Goal: Check status: Check status

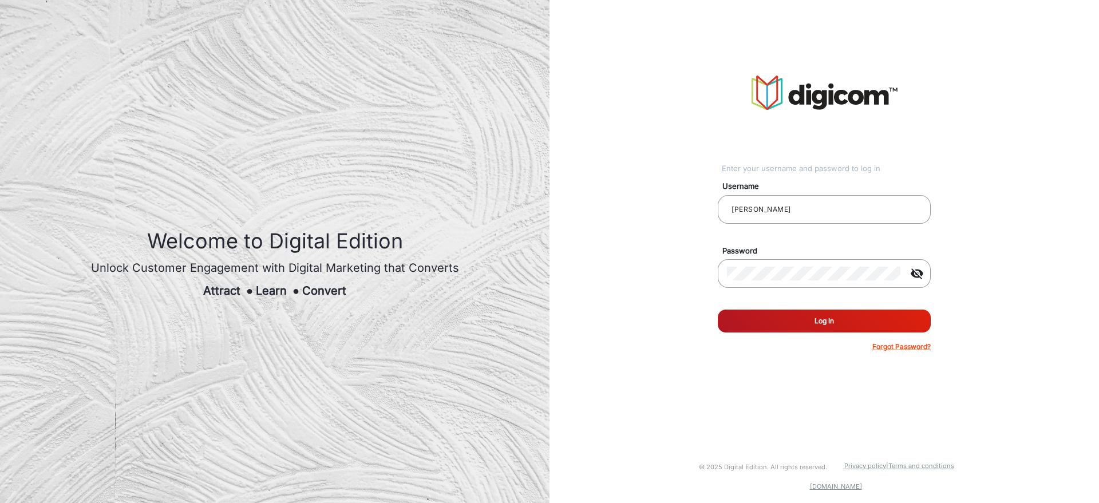
click at [869, 330] on button "Log In" at bounding box center [824, 321] width 213 height 23
click at [868, 323] on button "Log In" at bounding box center [824, 321] width 213 height 23
type input "[PERSON_NAME]"
click at [787, 320] on button "Log In" at bounding box center [824, 321] width 213 height 23
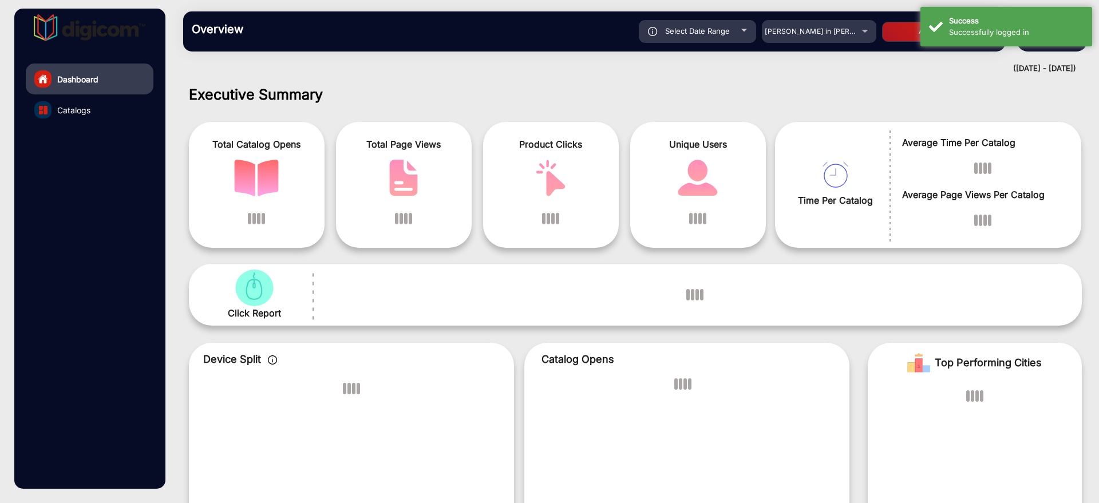
scroll to position [9, 0]
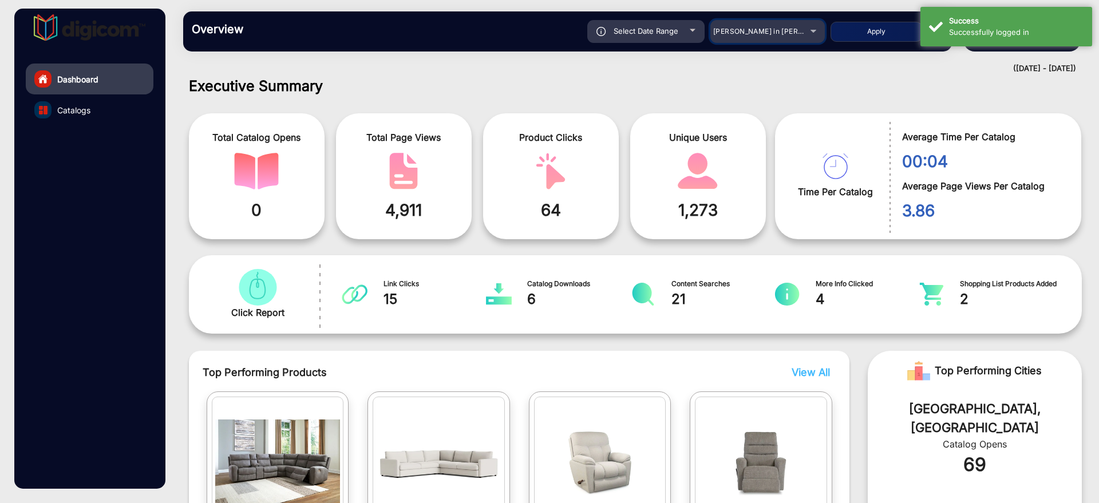
click at [806, 42] on mat-select "[PERSON_NAME] in [PERSON_NAME]" at bounding box center [767, 31] width 114 height 23
click at [806, 37] on div "[PERSON_NAME] in [PERSON_NAME]" at bounding box center [767, 32] width 114 height 14
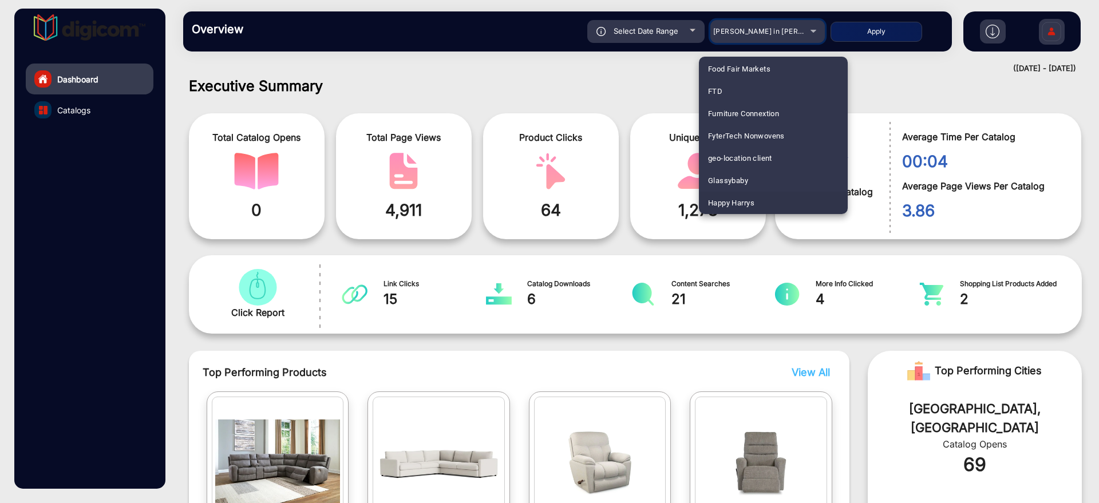
scroll to position [1526, 0]
click at [773, 198] on mat-option "Heinens" at bounding box center [773, 198] width 149 height 22
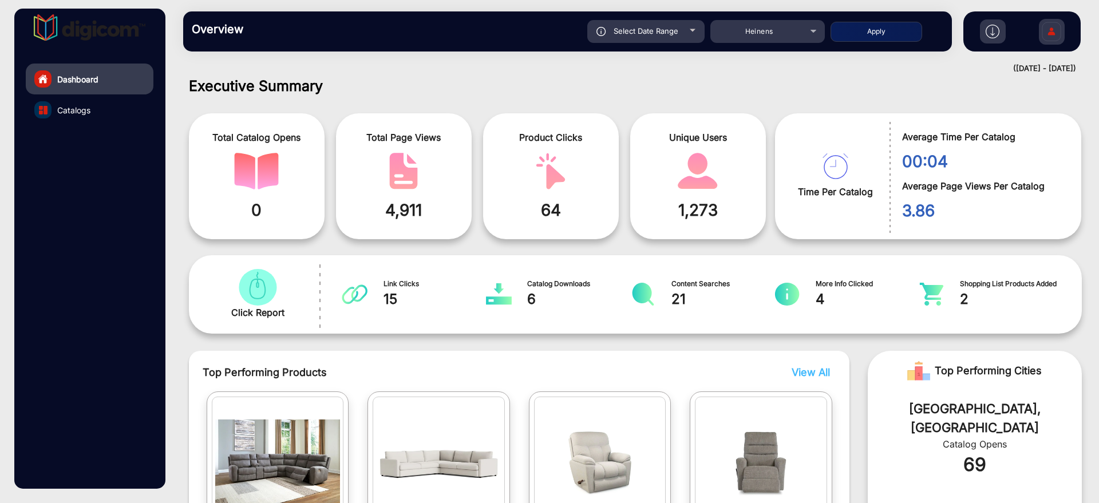
click at [681, 38] on div "Select Date Range" at bounding box center [645, 31] width 117 height 23
type input "[DATE]"
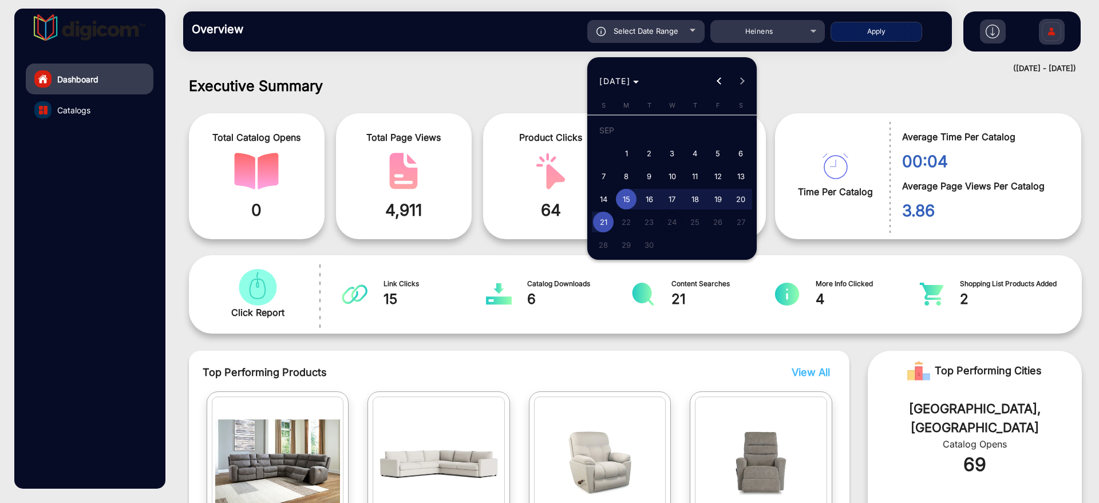
click at [694, 175] on span "11" at bounding box center [694, 176] width 21 height 21
type input "[DATE]"
click at [694, 175] on span "11" at bounding box center [694, 176] width 21 height 21
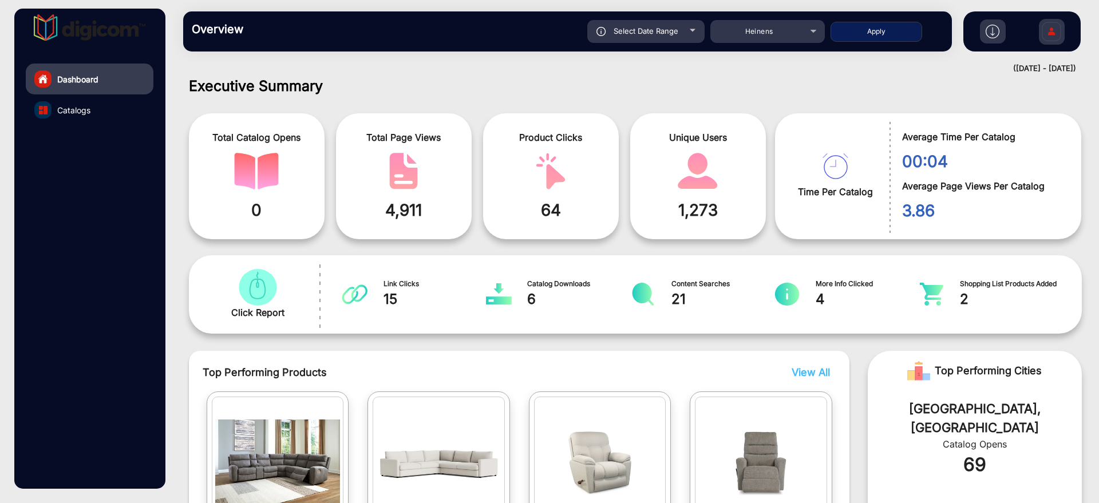
type input "[DATE]"
click at [900, 26] on button "Apply" at bounding box center [876, 32] width 92 height 20
type input "[DATE]"
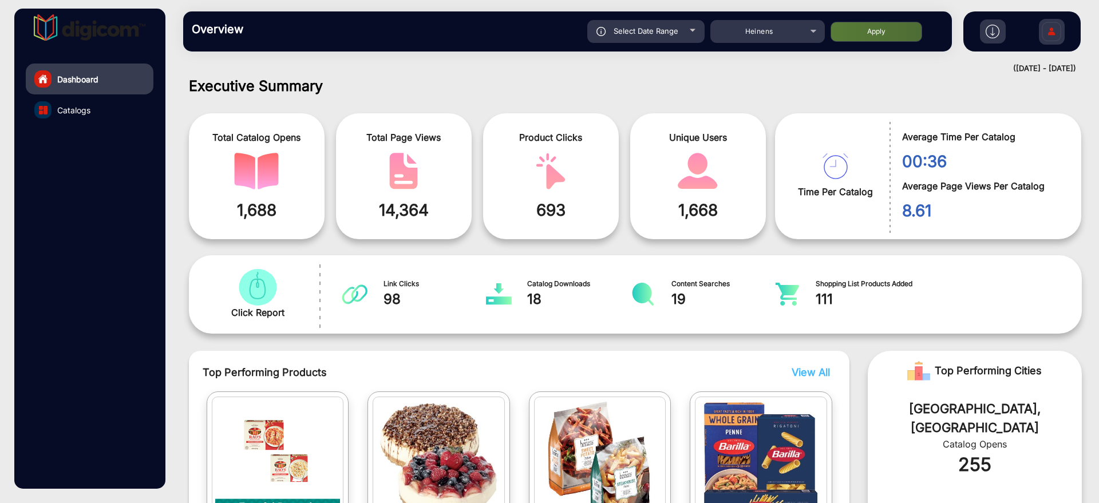
click at [694, 27] on div "Select Date Range" at bounding box center [645, 31] width 117 height 23
type input "[DATE]"
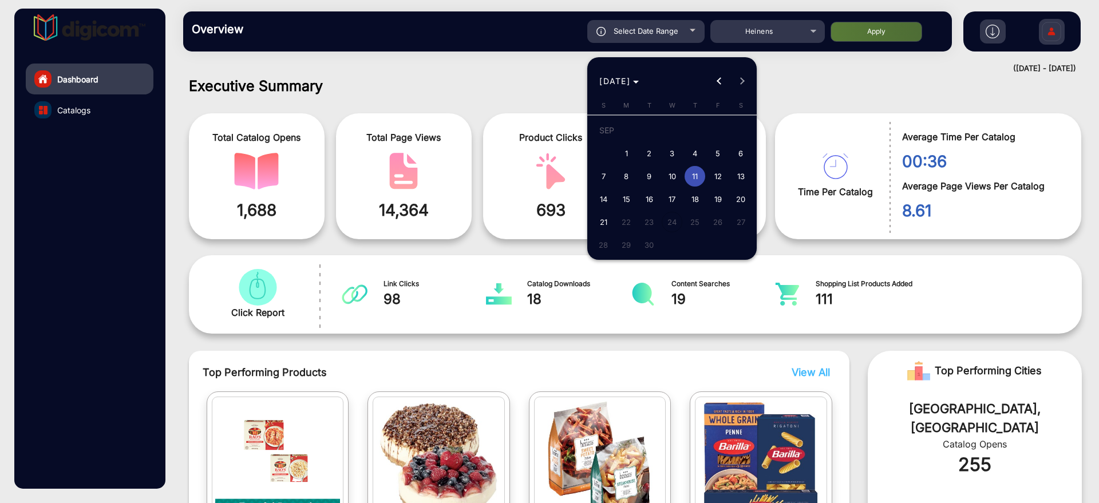
click at [695, 175] on span "11" at bounding box center [694, 176] width 21 height 21
click at [287, 91] on div at bounding box center [549, 251] width 1099 height 503
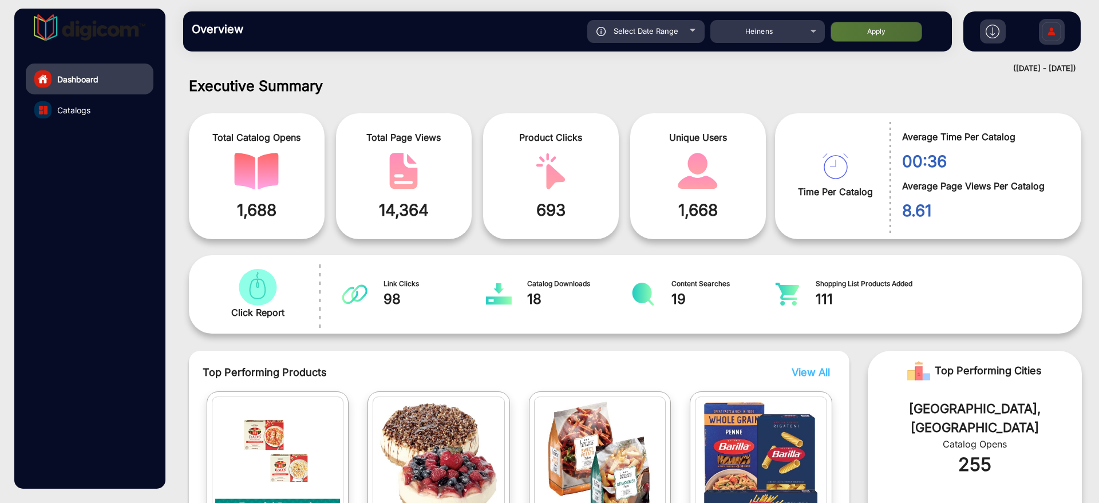
click at [655, 29] on span "Select Date Range" at bounding box center [646, 30] width 65 height 9
type input "[DATE]"
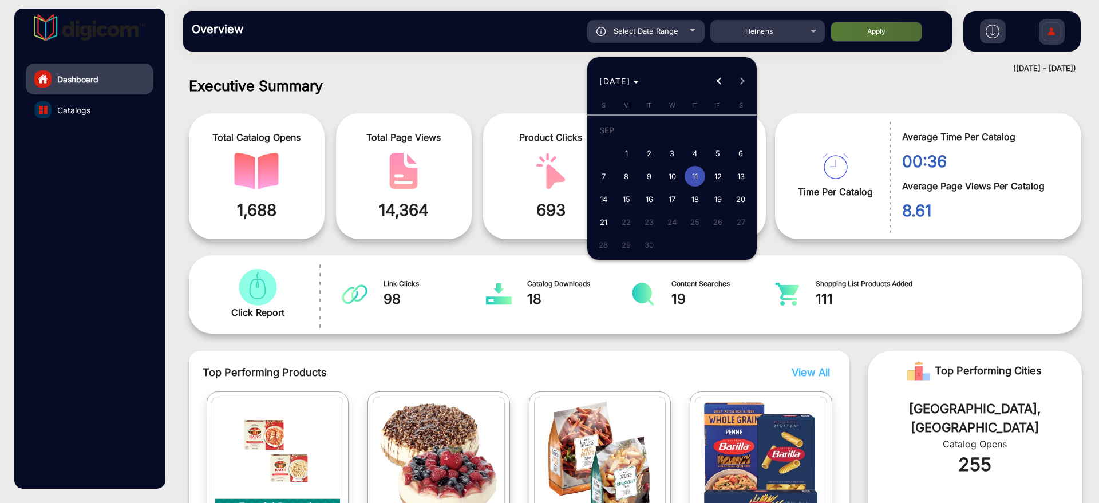
click at [714, 78] on span "Previous month" at bounding box center [719, 81] width 23 height 23
click at [620, 175] on span "11" at bounding box center [626, 179] width 21 height 21
type input "[DATE]"
click at [620, 175] on span "11" at bounding box center [626, 179] width 21 height 21
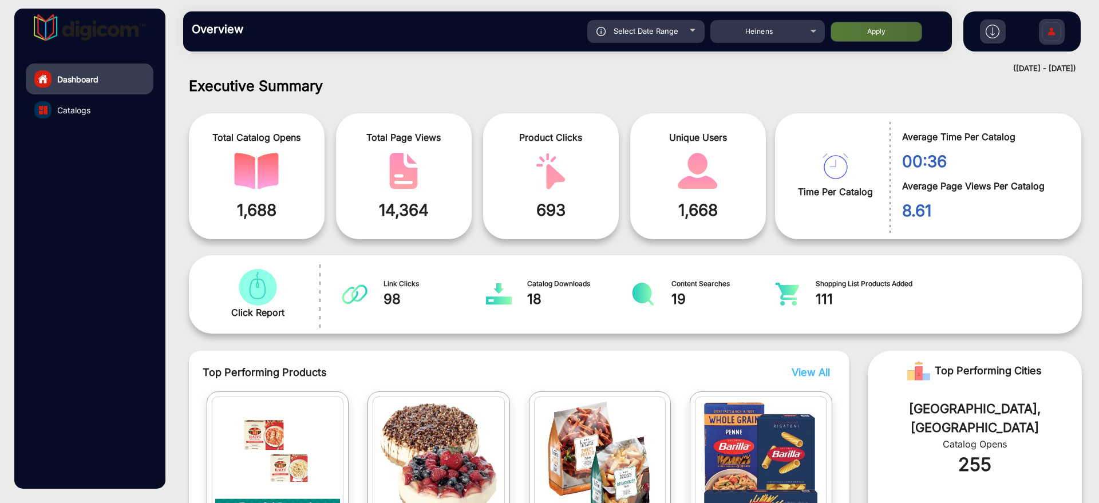
type input "[DATE]"
click at [902, 27] on button "Apply" at bounding box center [876, 32] width 92 height 20
type input "[DATE]"
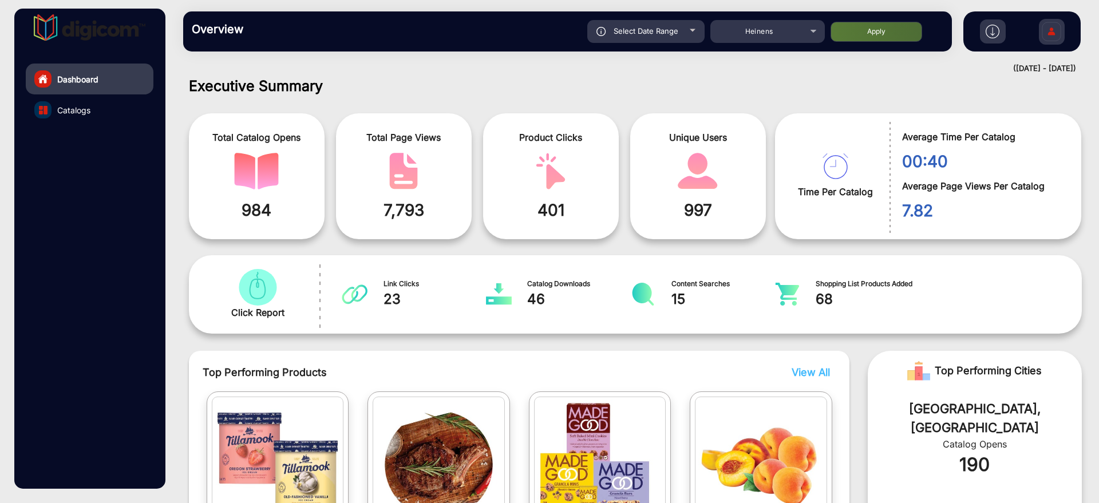
click at [678, 32] on span "Select Date Range" at bounding box center [646, 30] width 65 height 9
type input "[DATE]"
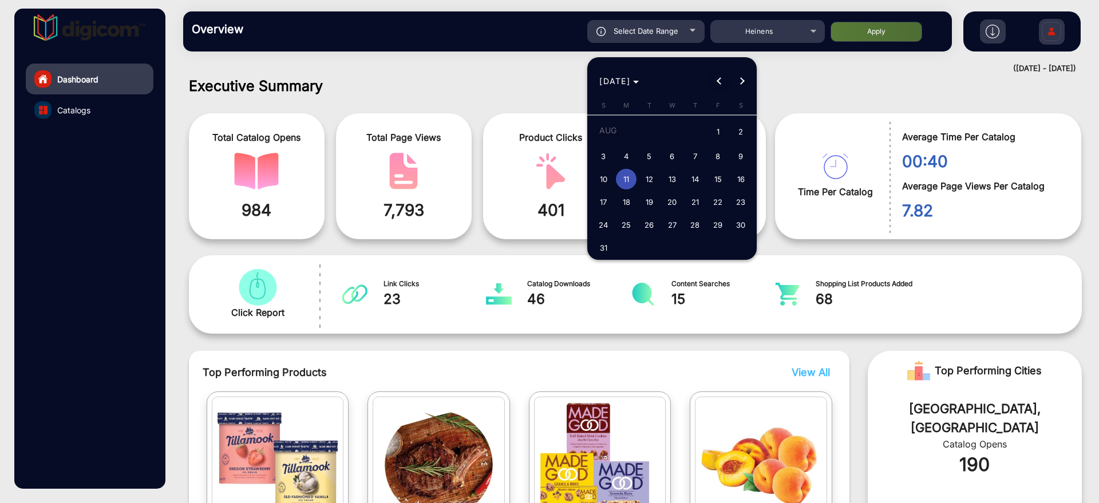
click at [725, 85] on span "Previous month" at bounding box center [719, 81] width 23 height 23
click at [739, 82] on button "Next month" at bounding box center [742, 81] width 23 height 23
click at [715, 80] on span "Previous month" at bounding box center [719, 81] width 23 height 23
click at [742, 80] on button "Next month" at bounding box center [742, 81] width 23 height 23
click at [723, 82] on span "Previous month" at bounding box center [719, 81] width 23 height 23
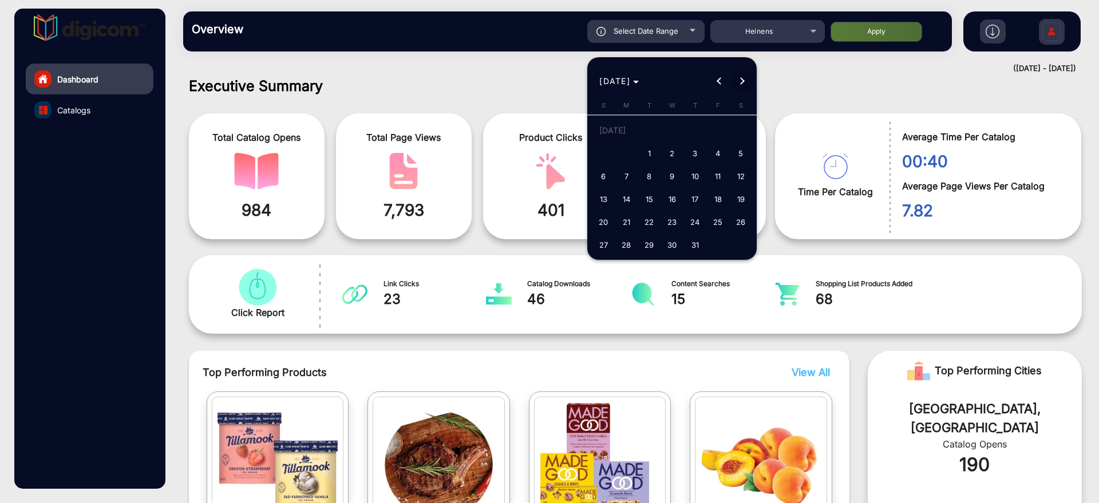
click at [740, 82] on button "Next month" at bounding box center [742, 81] width 23 height 23
click at [719, 85] on span "Previous month" at bounding box center [719, 81] width 23 height 23
click at [731, 85] on span "Next month" at bounding box center [742, 81] width 23 height 23
click at [730, 85] on span "Previous month" at bounding box center [719, 81] width 23 height 23
click at [484, 75] on div at bounding box center [549, 251] width 1099 height 503
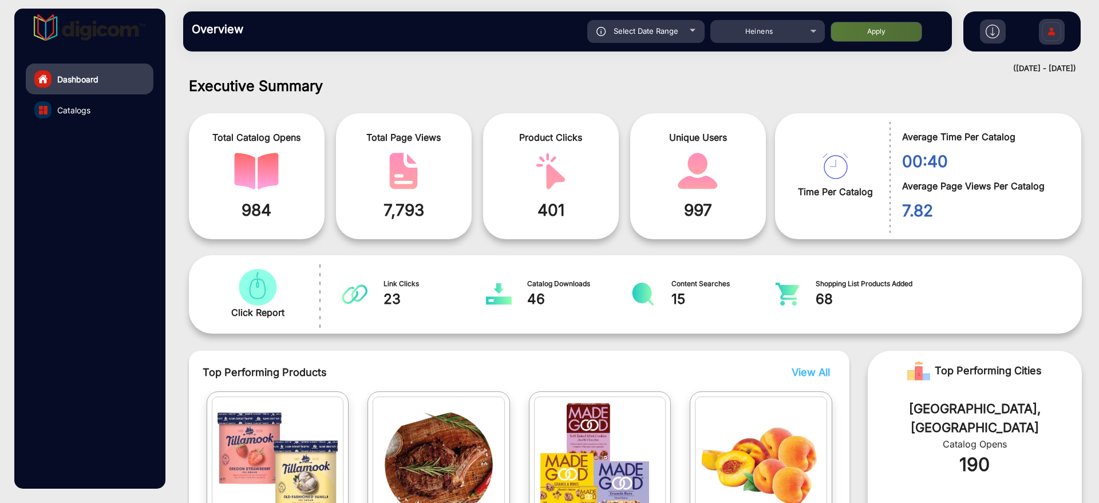
click at [675, 33] on span "Select Date Range" at bounding box center [646, 30] width 65 height 9
type input "[DATE]"
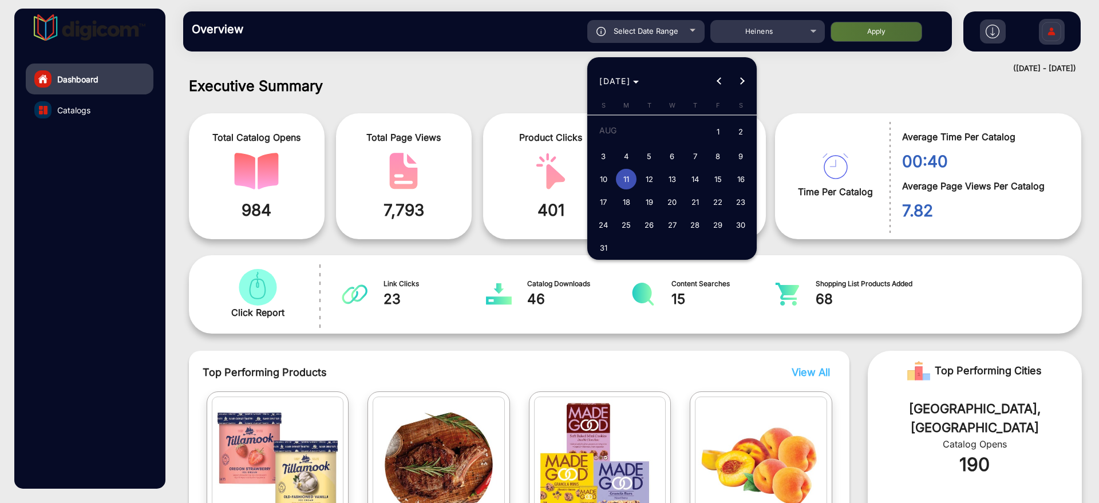
click at [717, 126] on span "1" at bounding box center [717, 132] width 21 height 23
type input "[DATE]"
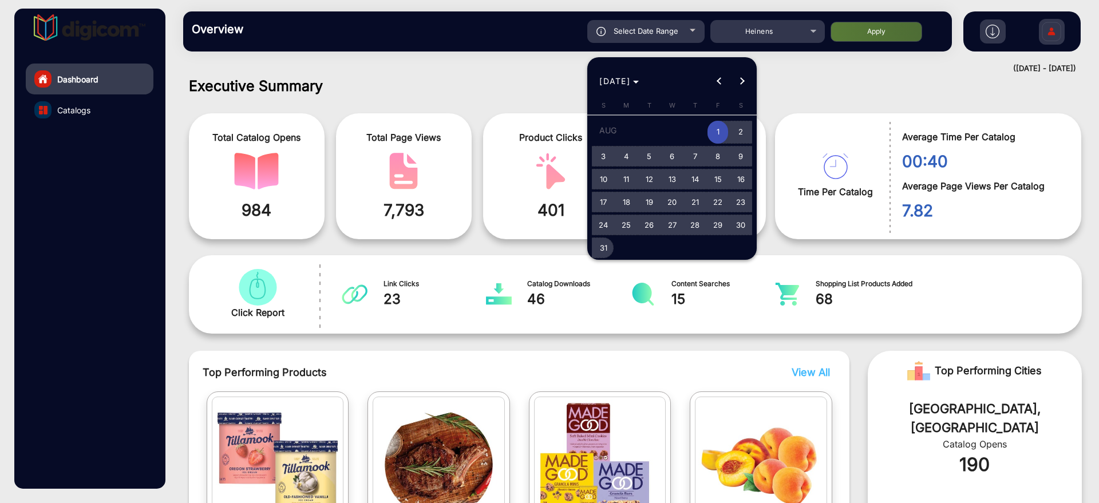
click at [600, 245] on span "31" at bounding box center [603, 248] width 21 height 21
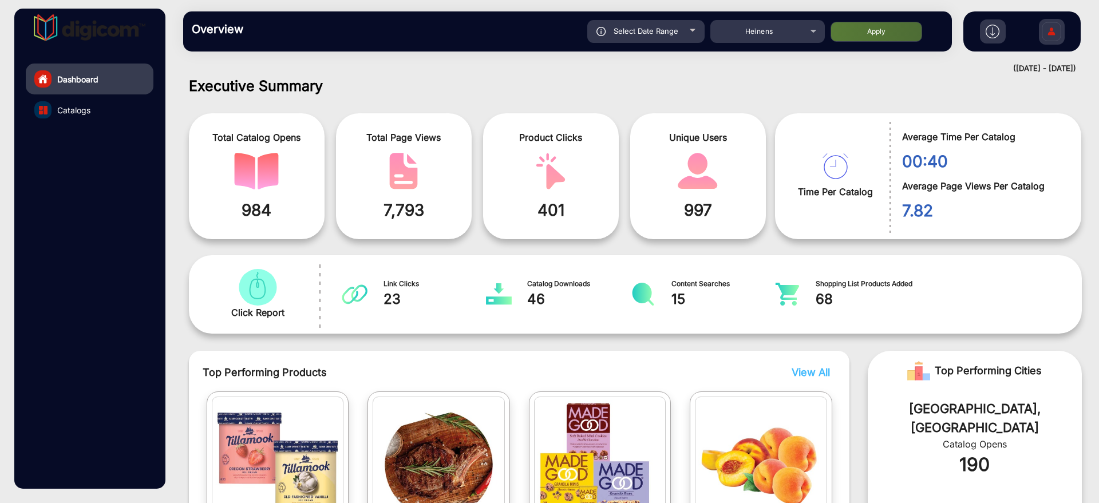
type input "[DATE]"
click at [862, 31] on button "Apply" at bounding box center [876, 32] width 92 height 20
type input "[DATE]"
